Goal: Task Accomplishment & Management: Complete application form

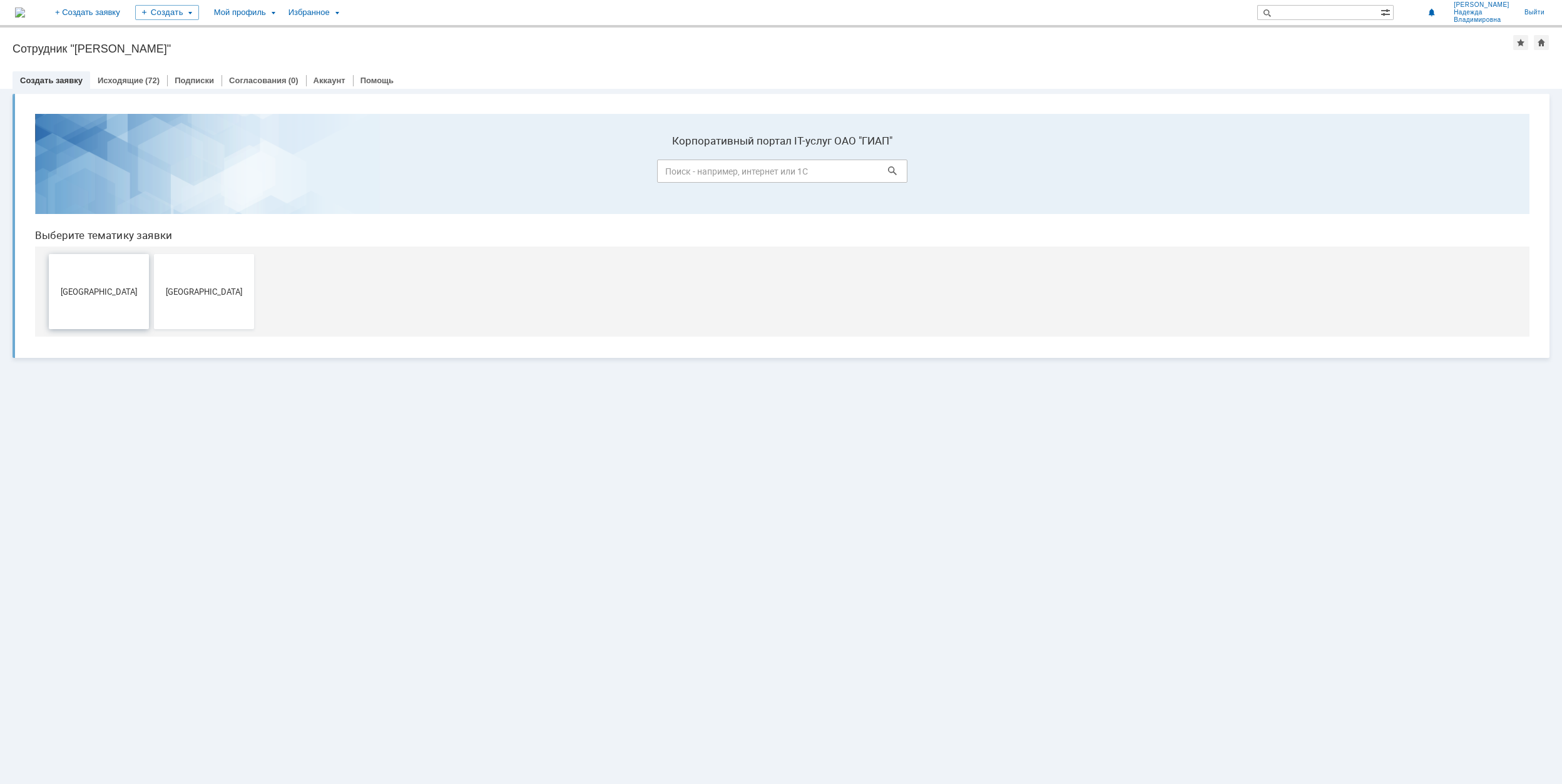
click at [126, 286] on span "[GEOGRAPHIC_DATA]" at bounding box center [98, 291] width 92 height 9
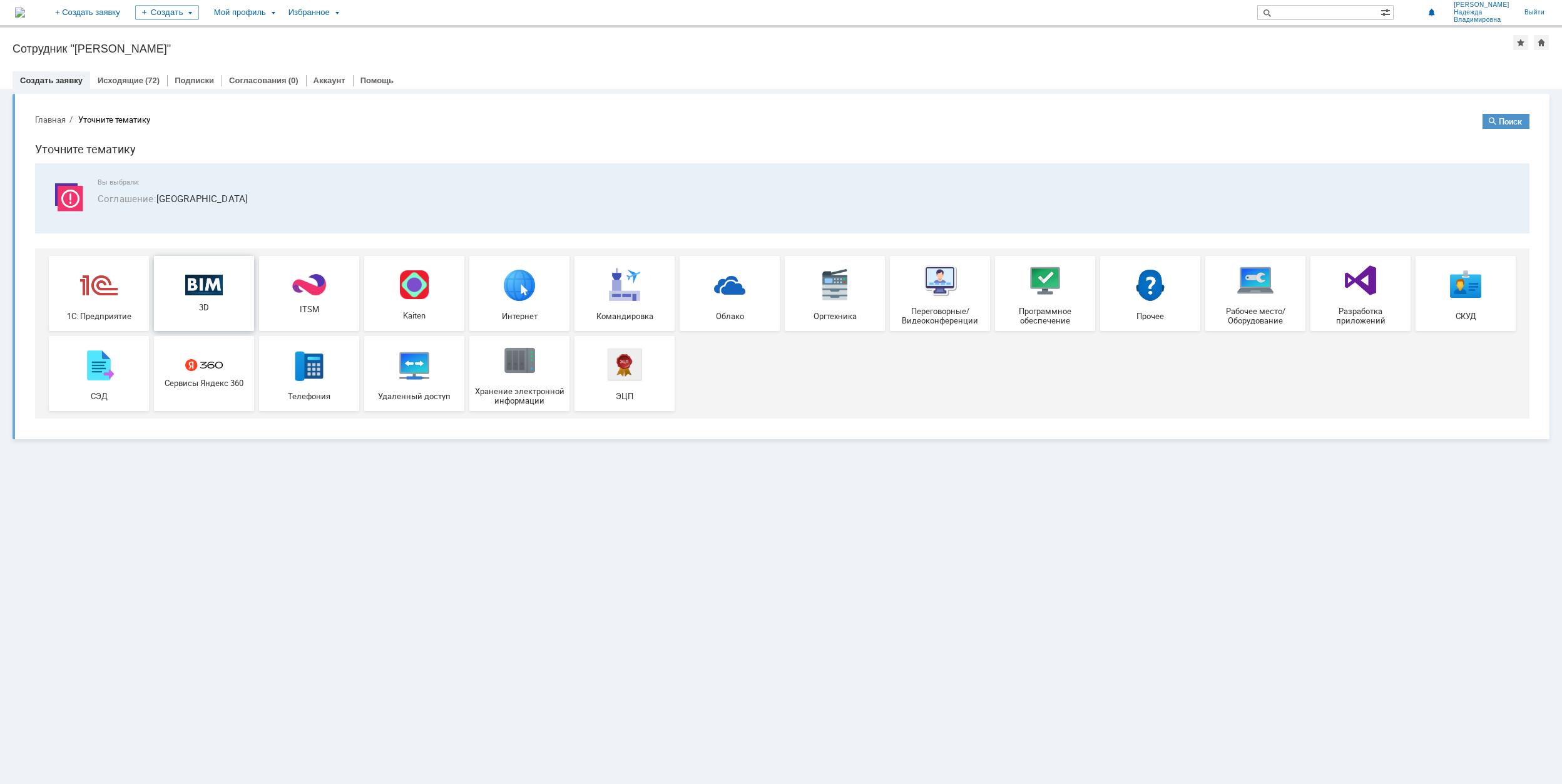
click at [193, 306] on span "3D" at bounding box center [203, 308] width 92 height 9
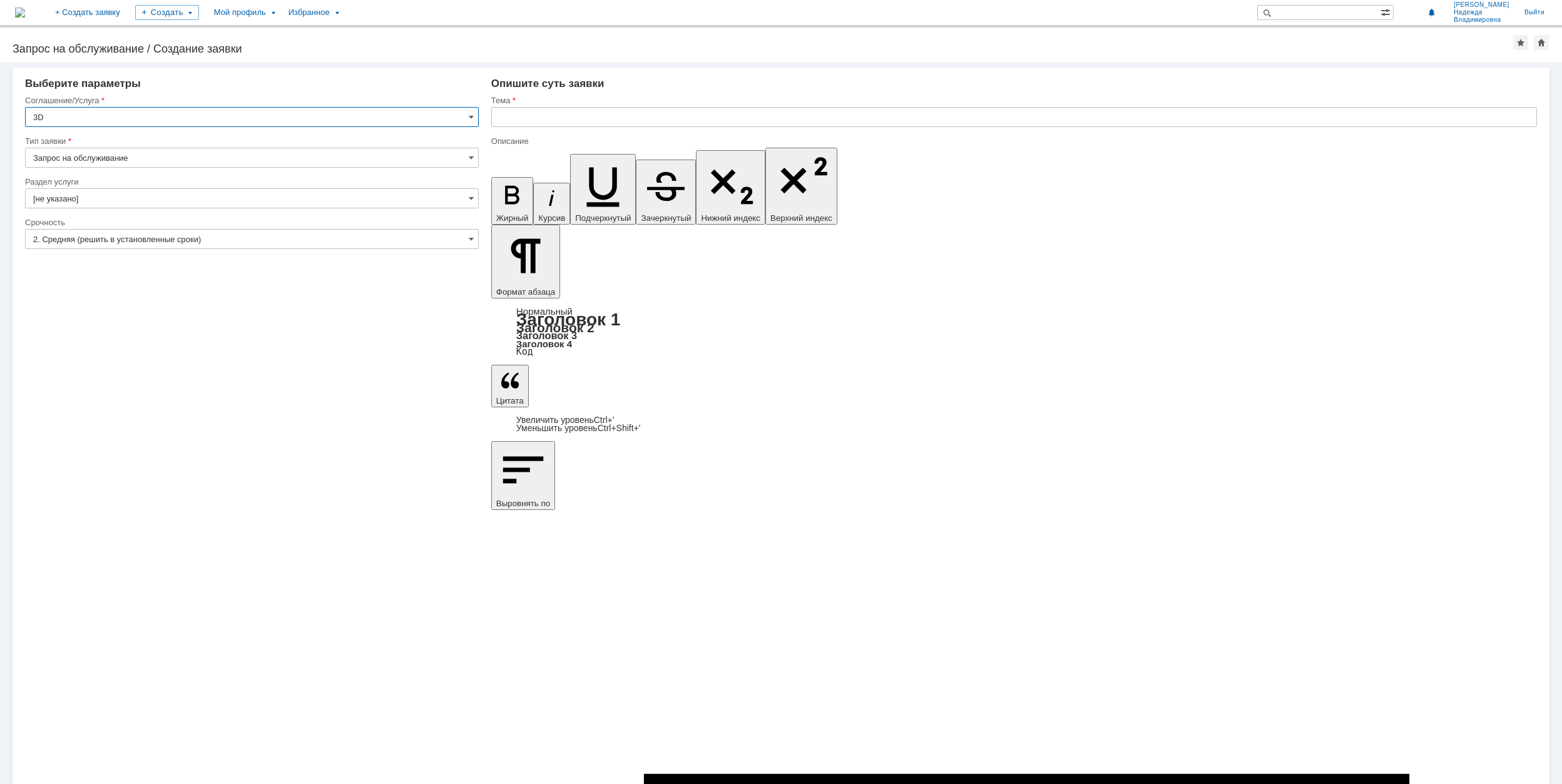
click at [122, 200] on input "[не указано]" at bounding box center [252, 198] width 454 height 20
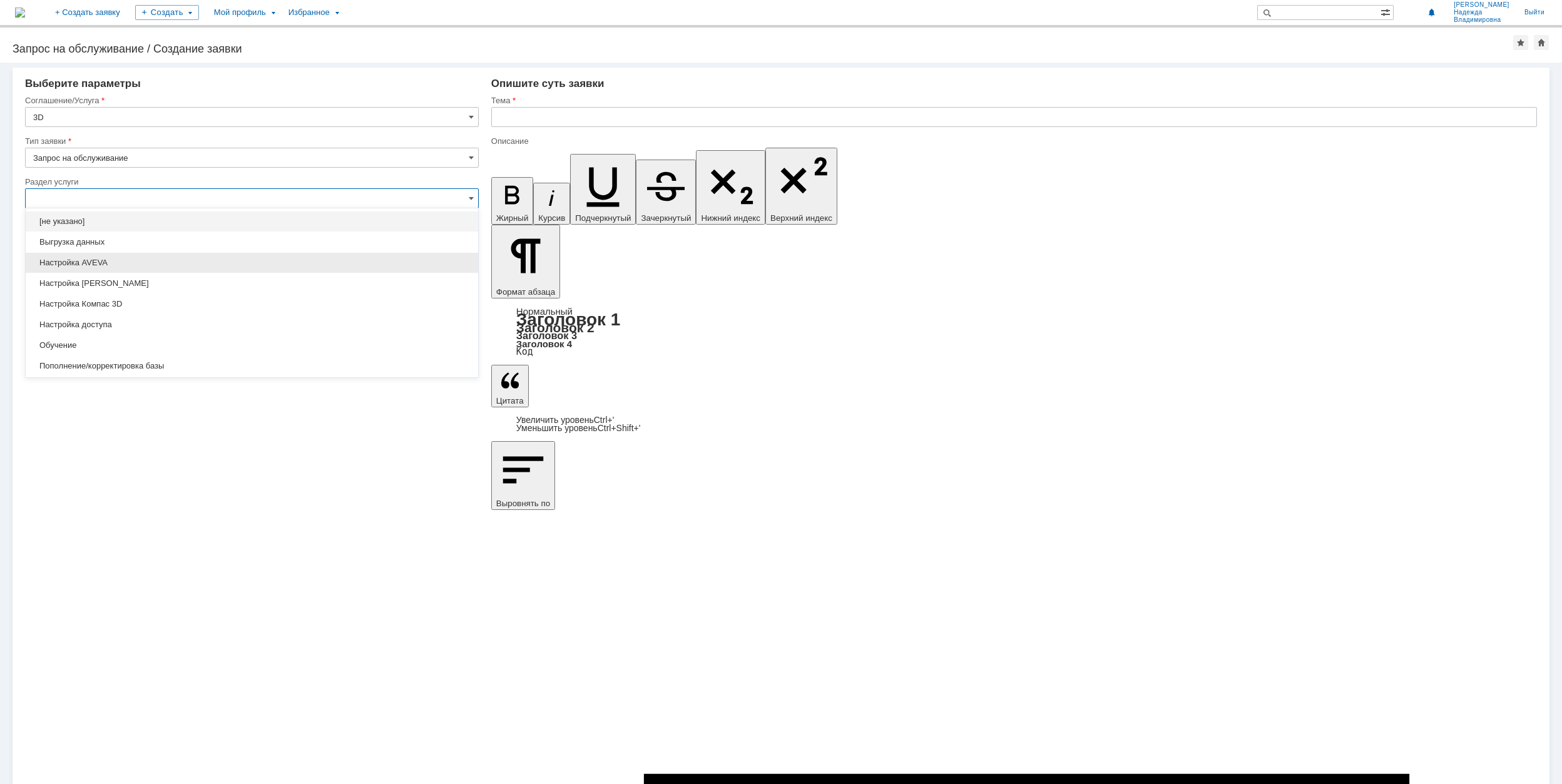
click at [108, 262] on span "Настройка AVEVA" at bounding box center [252, 262] width 437 height 10
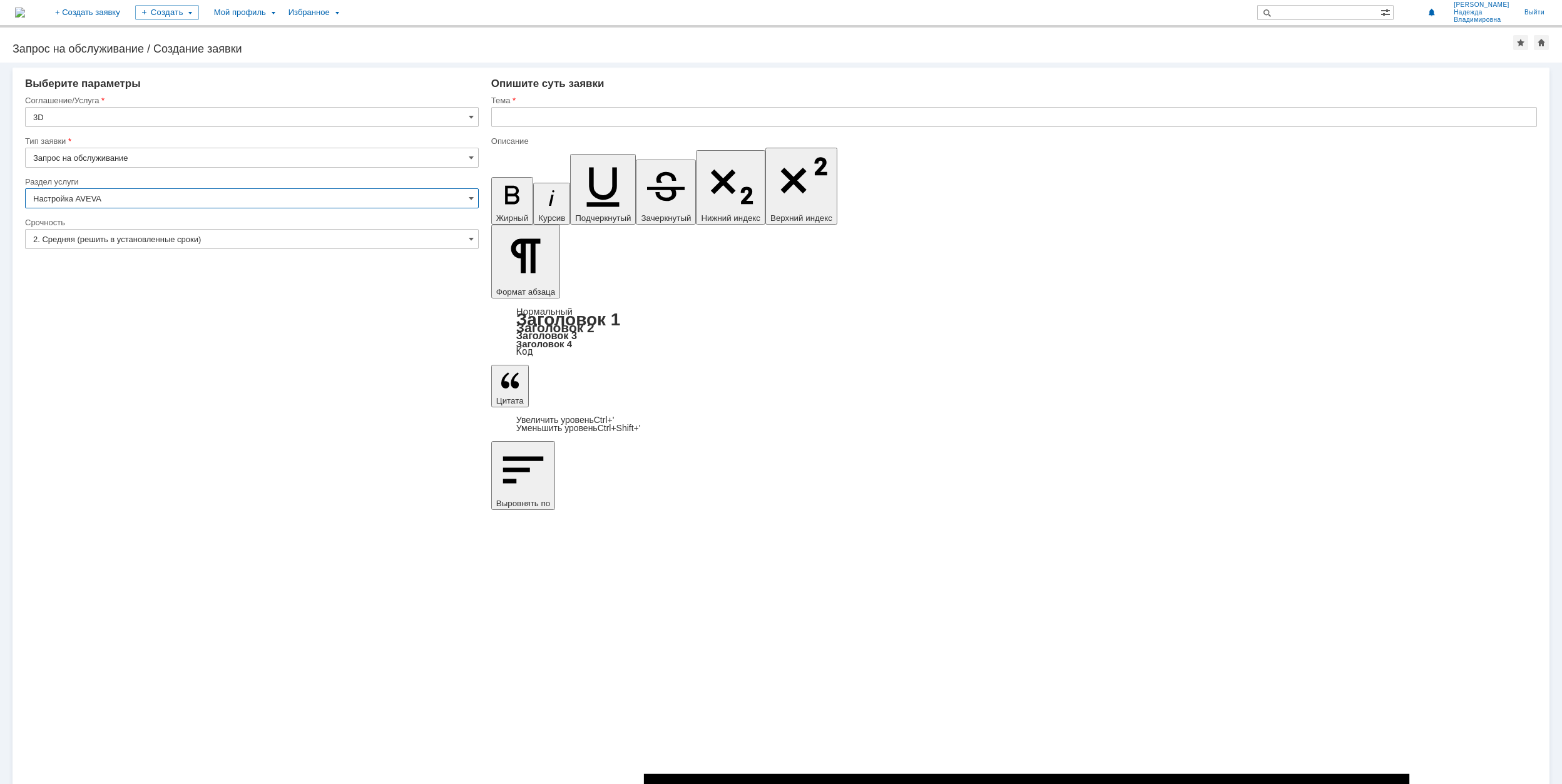
type input "Настройка AVEVA"
click at [551, 118] on input "text" at bounding box center [1014, 117] width 1046 height 20
type input "G"
click at [580, 118] on input "прошу для аппарата завести резьбу" at bounding box center [1014, 117] width 1046 height 20
click at [648, 120] on input "прошу для аппарата завести резьбу" at bounding box center [1014, 117] width 1046 height 20
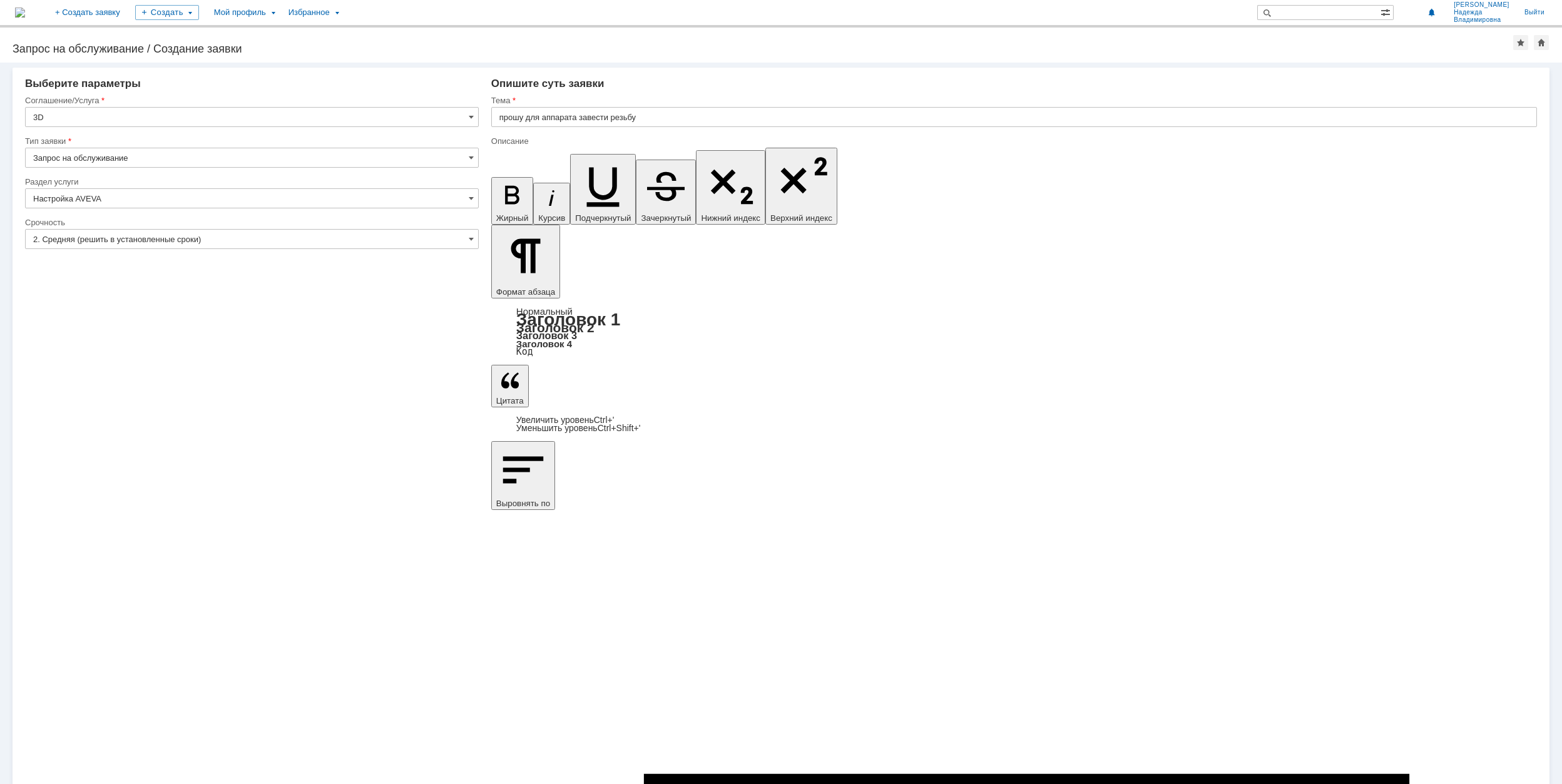
click at [649, 116] on input "прошу для аппарата завести резьбу" at bounding box center [1014, 117] width 1046 height 20
type input "прошу для аппарата завести резьбу BSPT"
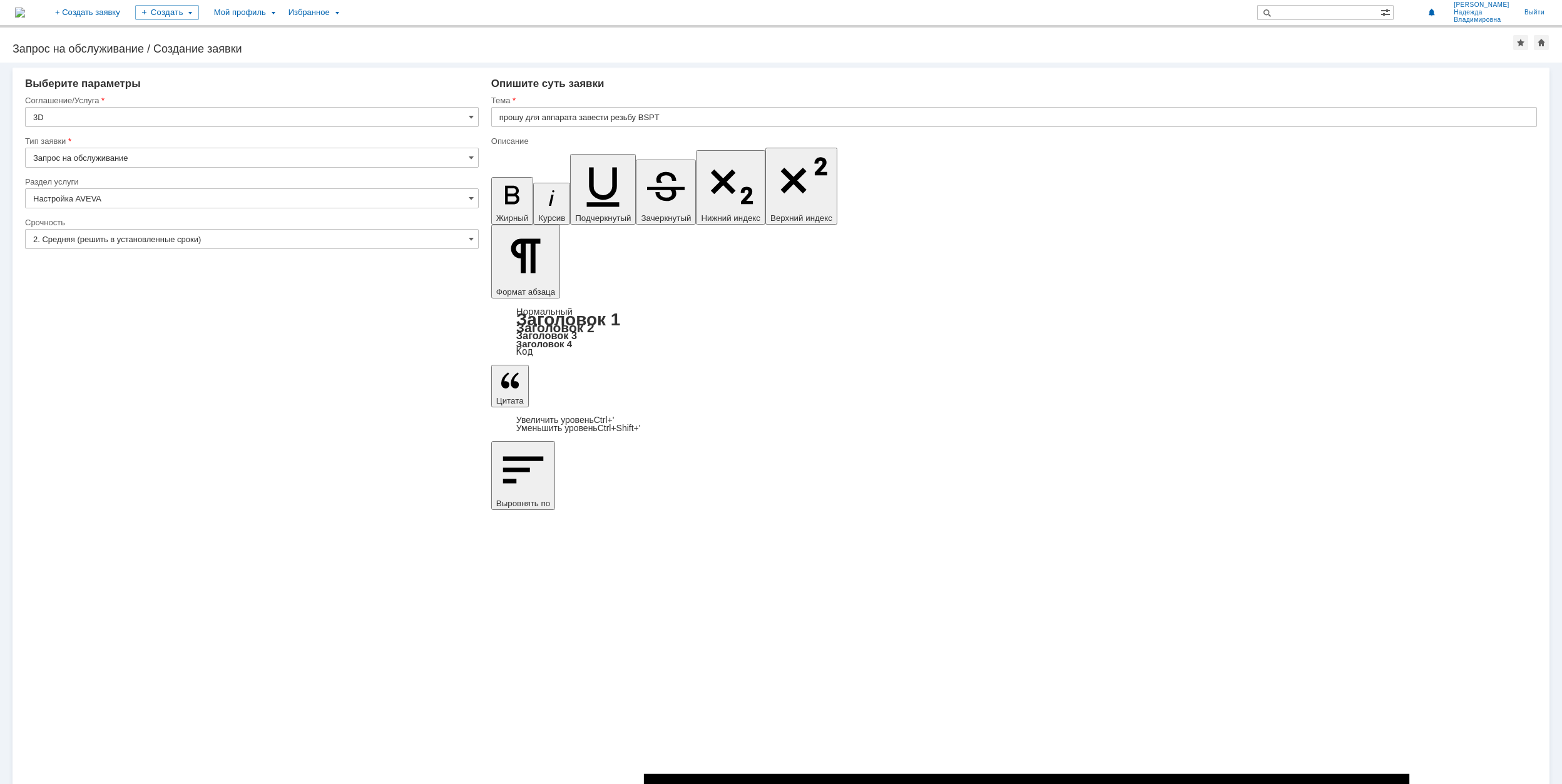
click at [612, 112] on input "прошу для аппарата завести резьбу BSPT" at bounding box center [1014, 117] width 1046 height 20
click at [615, 113] on input "прошу для аппарата завести резьбу BSPT" at bounding box center [1014, 117] width 1046 height 20
click at [612, 118] on input "прошу для аппарата завести резьбу BSPT" at bounding box center [1014, 117] width 1046 height 20
click at [672, 118] on input "прошу для аппарата завести штуцер с резьбу BSPT" at bounding box center [1014, 117] width 1046 height 20
type input "прошу для аппарата завести штуцер с резьбой BSPT"
